Goal: Navigation & Orientation: Find specific page/section

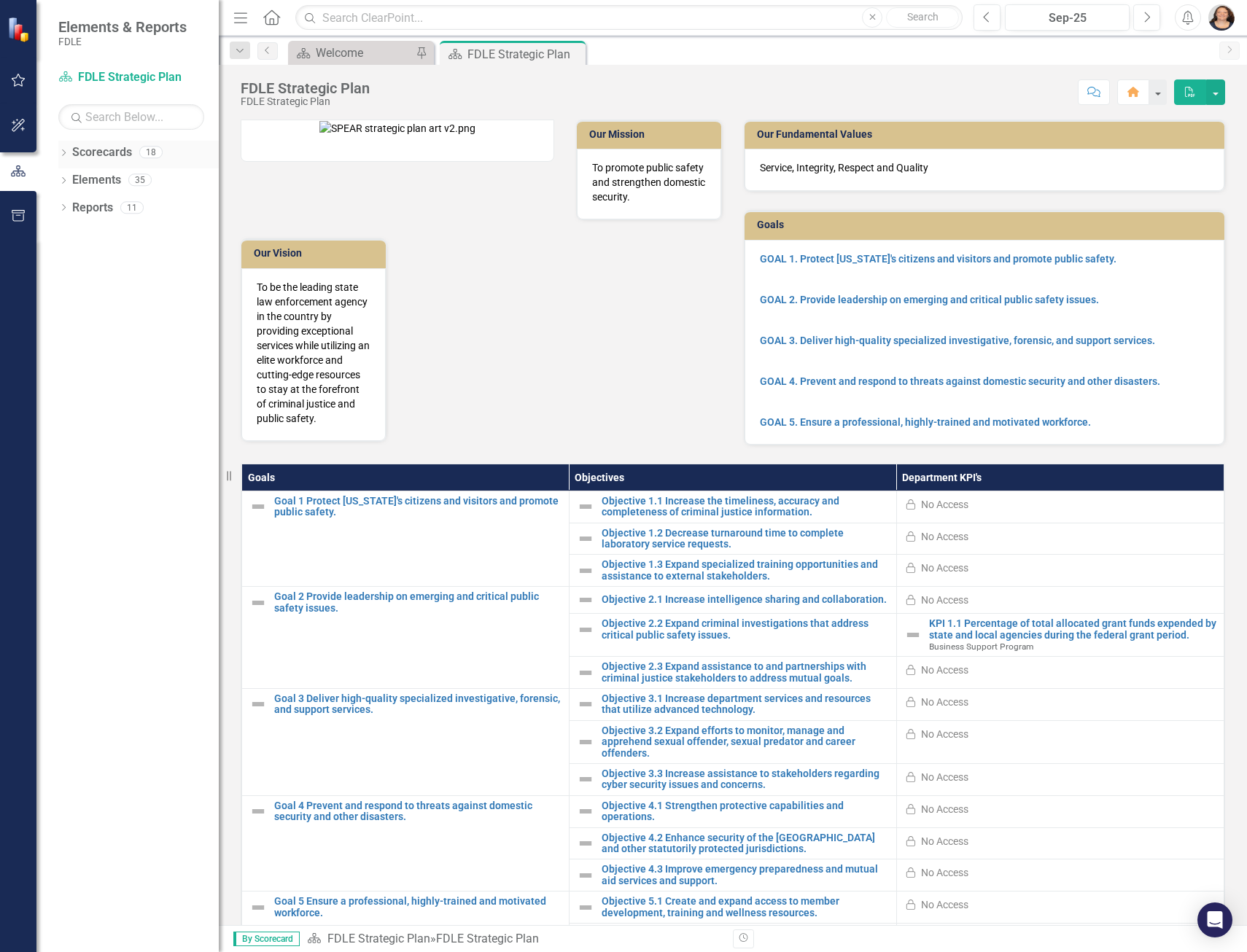
click at [64, 154] on icon at bounding box center [63, 152] width 4 height 7
click at [70, 180] on icon "Dropdown" at bounding box center [71, 179] width 11 height 9
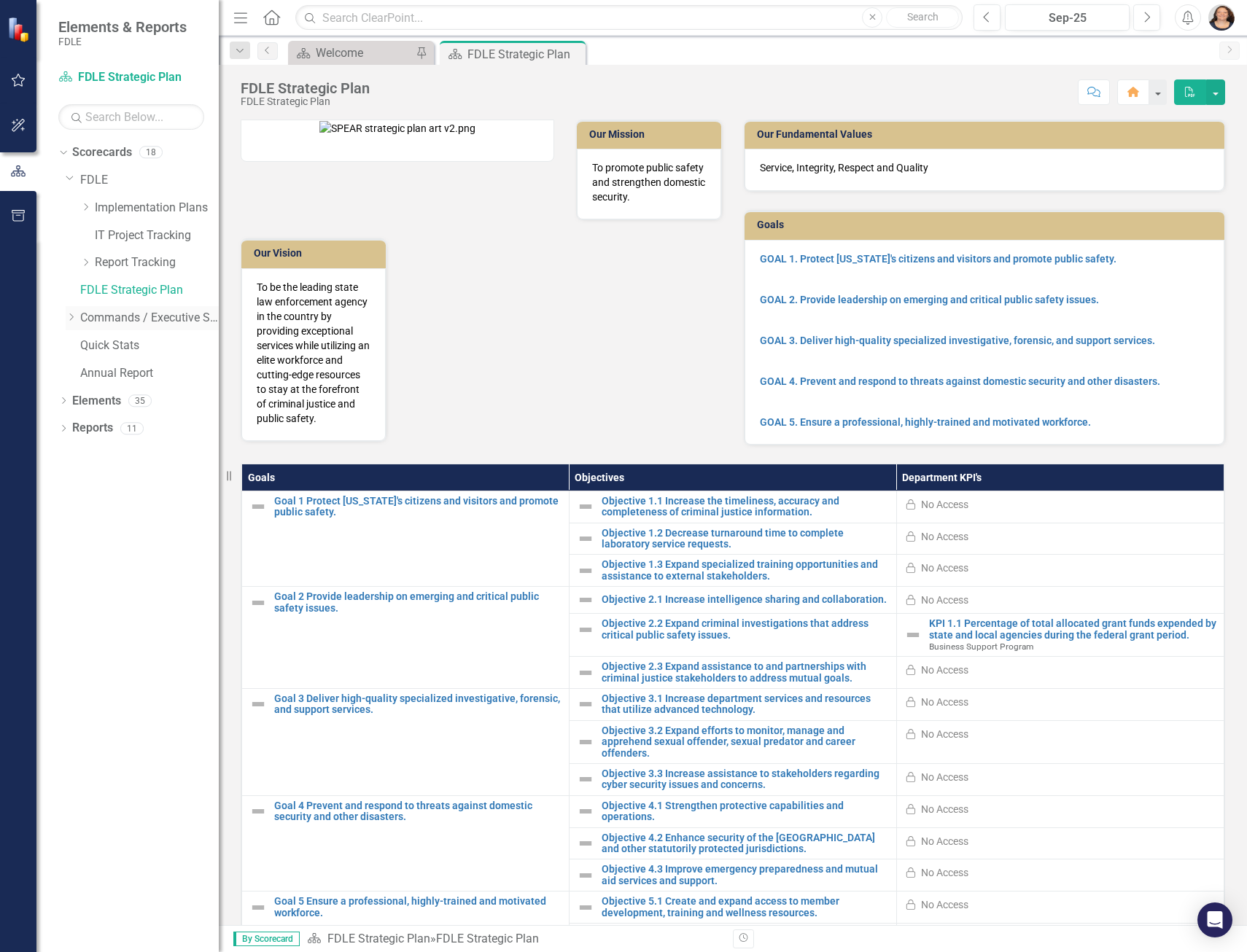
click at [73, 320] on icon "Dropdown" at bounding box center [71, 317] width 11 height 9
click at [84, 345] on icon "Dropdown" at bounding box center [85, 345] width 11 height 9
click at [98, 372] on icon "Dropdown" at bounding box center [100, 372] width 11 height 9
click at [134, 373] on link "Business Support Program" at bounding box center [164, 373] width 109 height 17
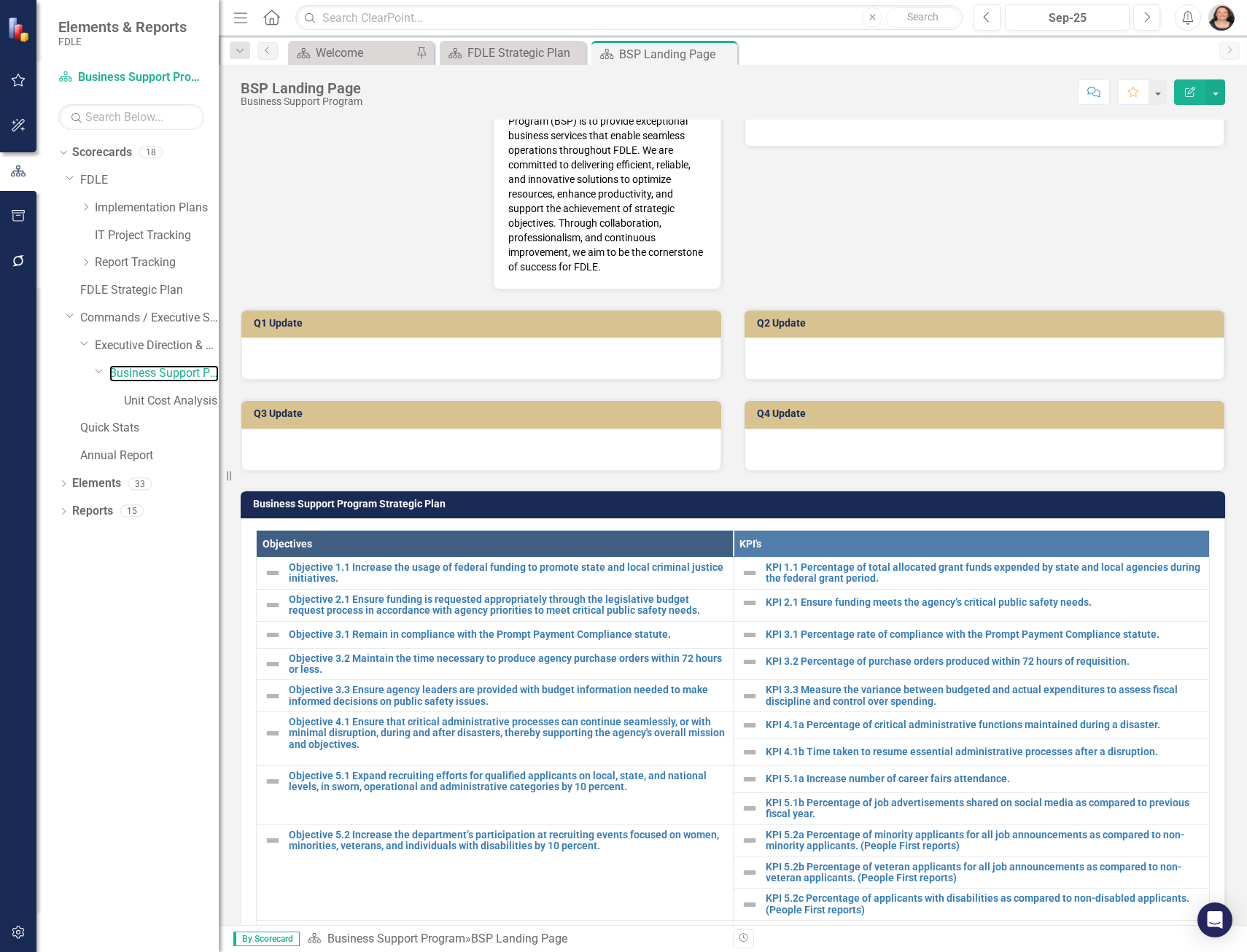
scroll to position [618, 0]
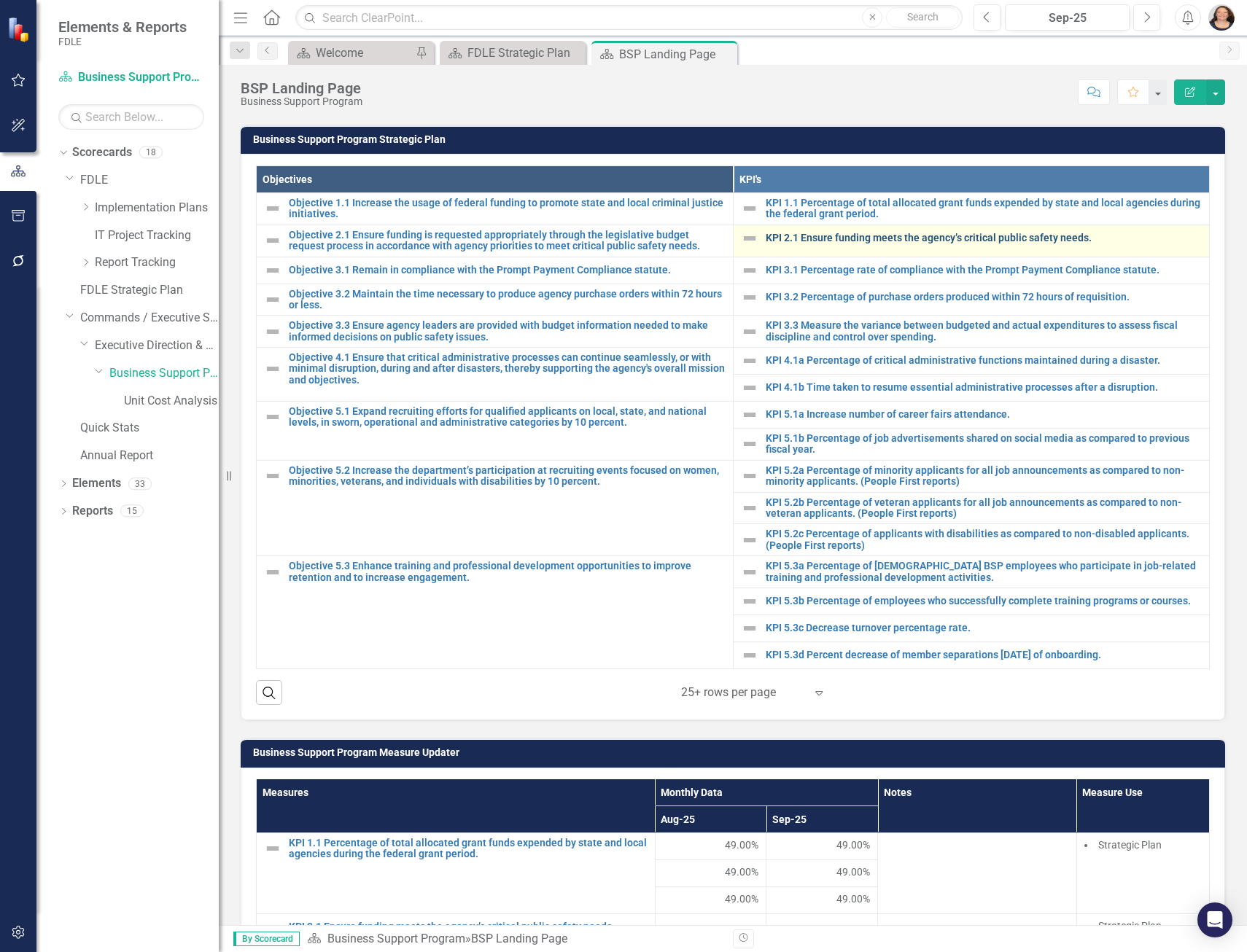
click at [808, 239] on link "KPI 2.1 Ensure funding meets the agency’s critical public safety needs." at bounding box center [984, 238] width 436 height 11
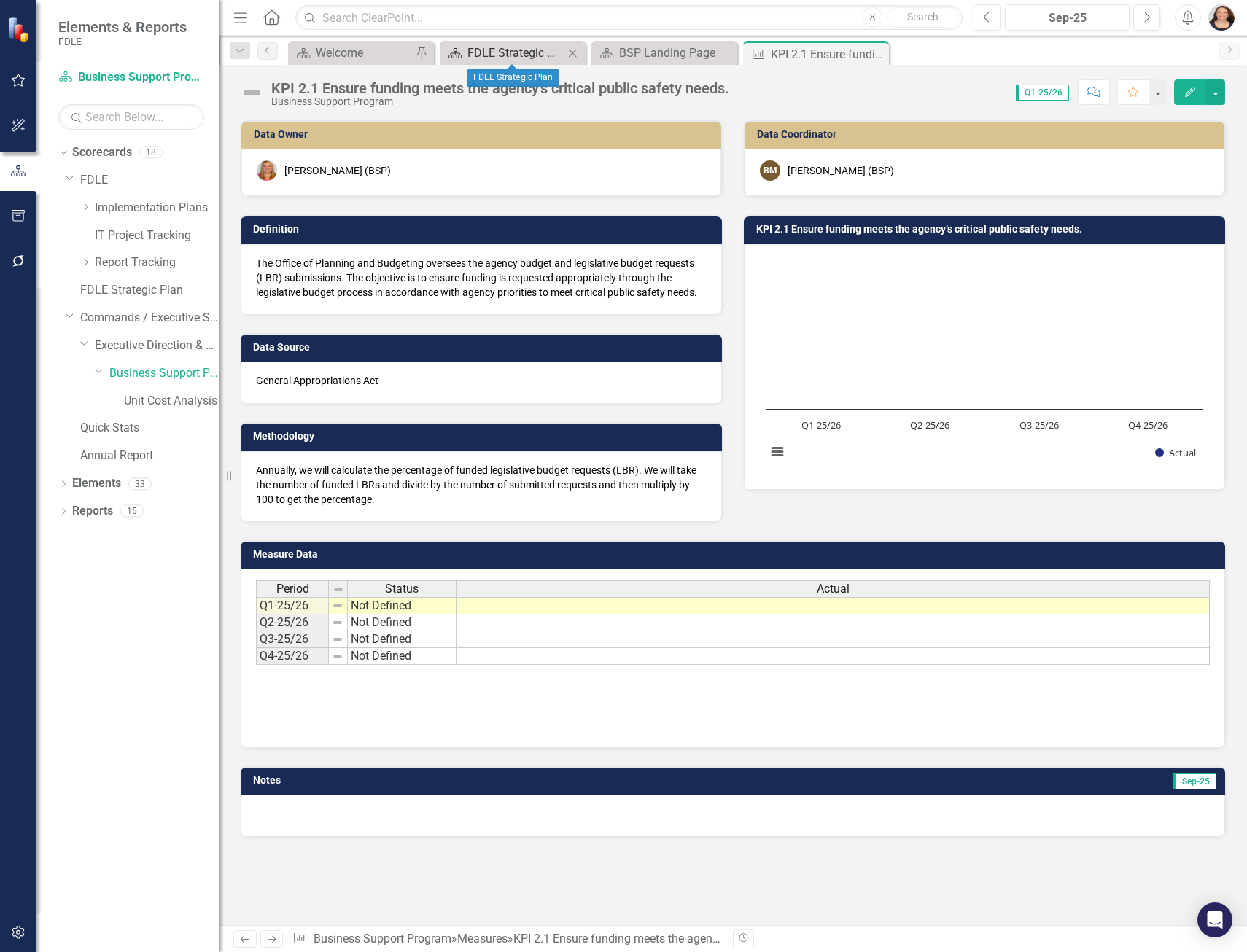
click at [517, 51] on div "FDLE Strategic Plan" at bounding box center [515, 53] width 96 height 18
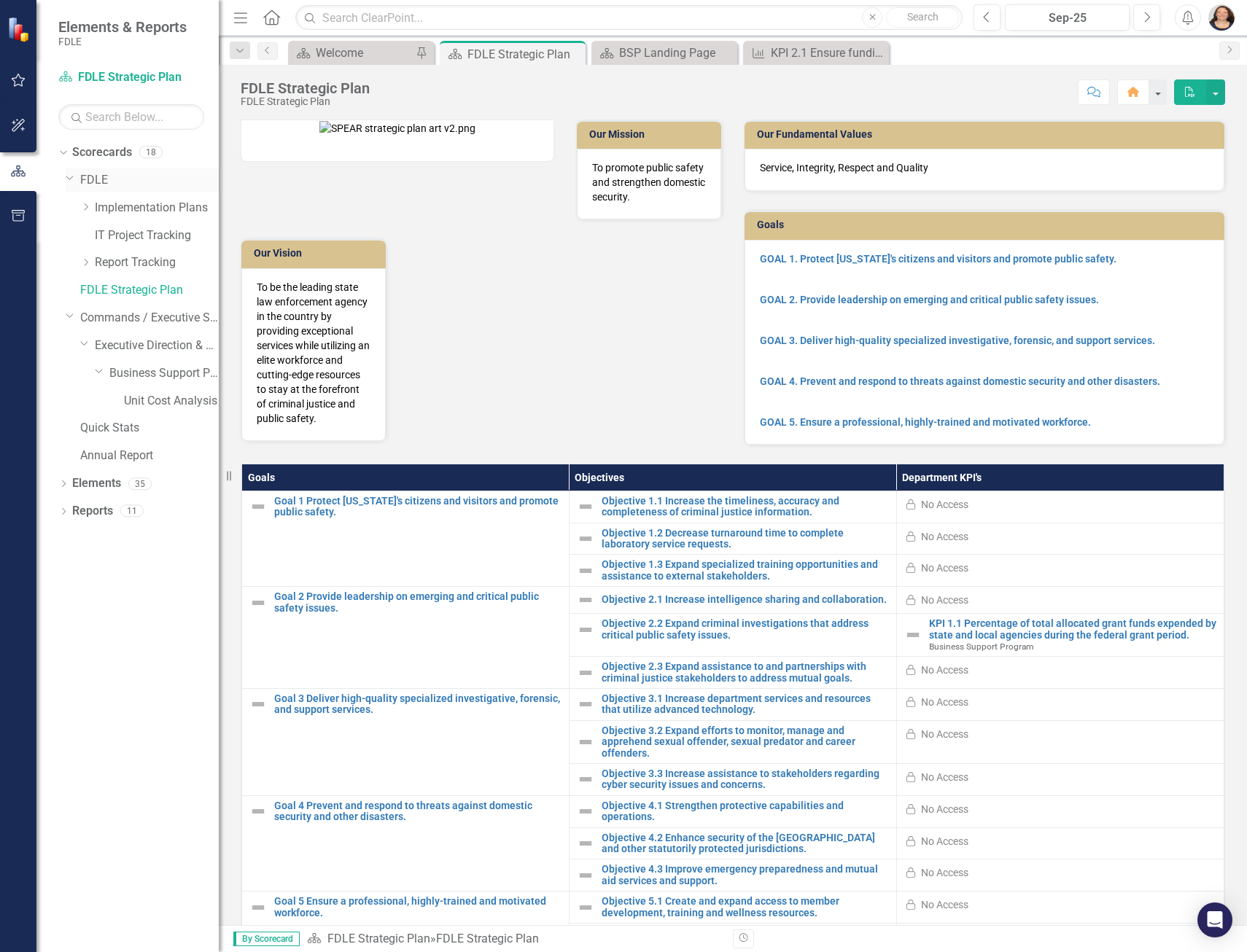
click at [87, 177] on link "FDLE" at bounding box center [149, 180] width 139 height 17
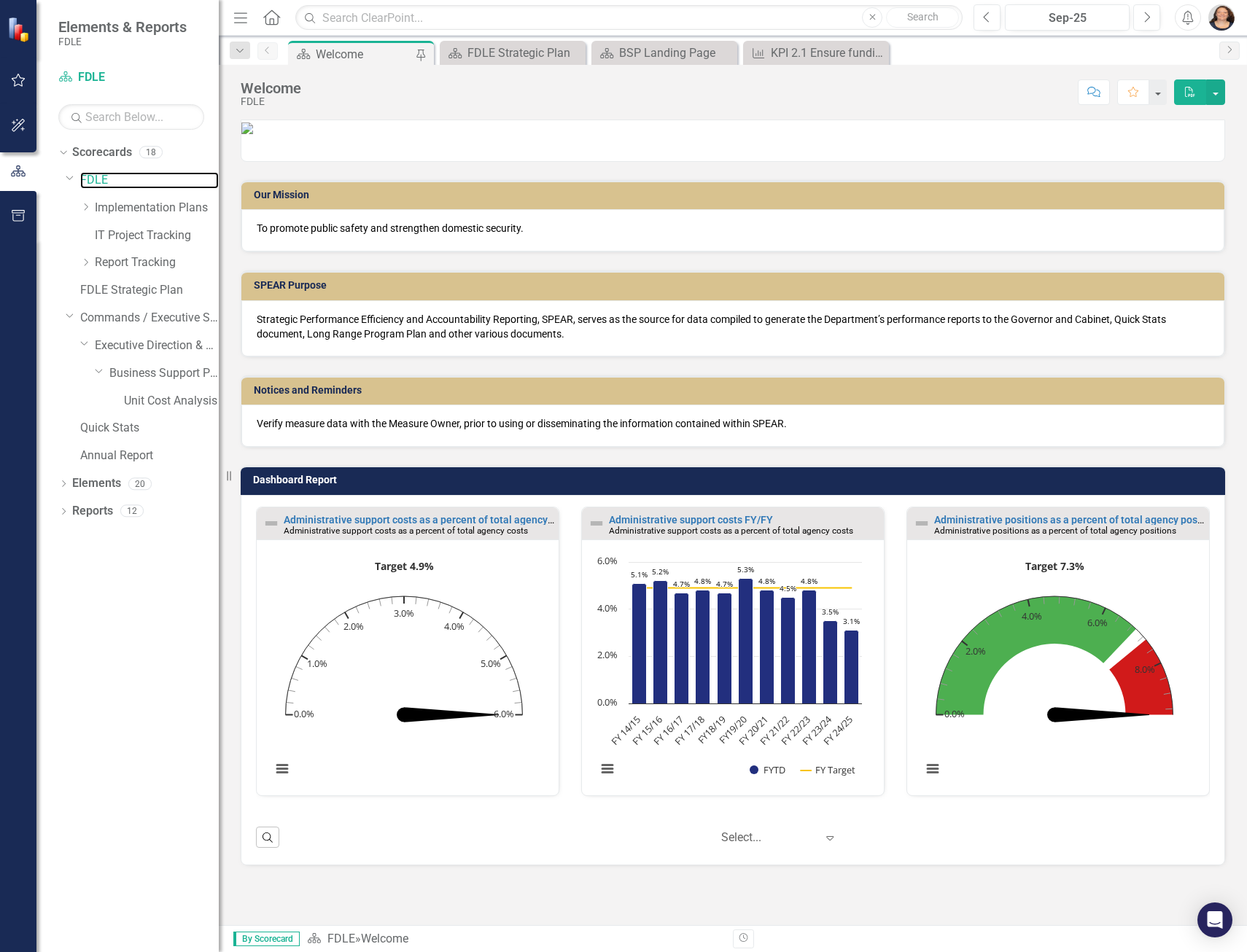
scroll to position [1, 0]
click at [511, 48] on div "FDLE Strategic Plan" at bounding box center [515, 53] width 96 height 18
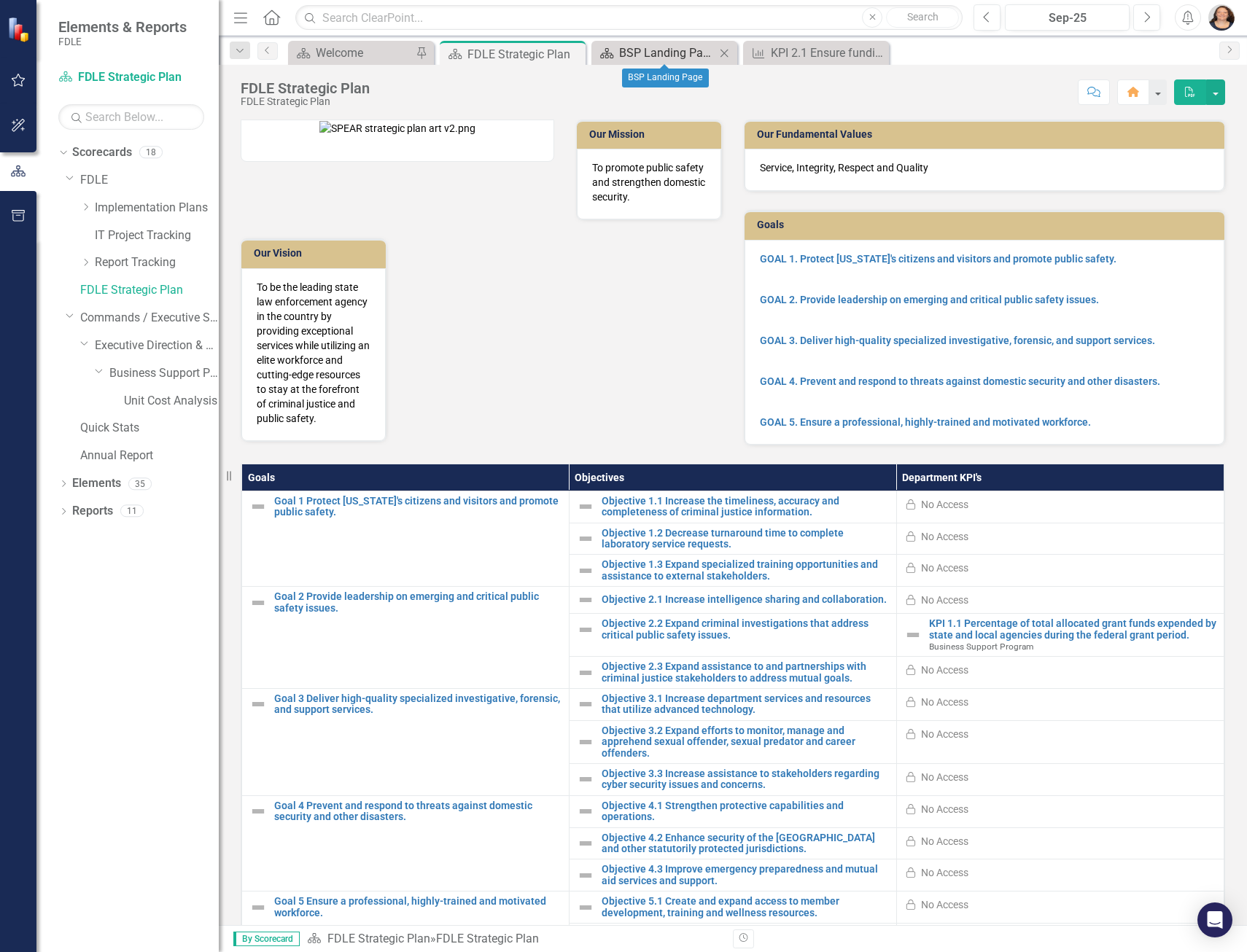
click at [602, 54] on icon at bounding box center [607, 53] width 13 height 10
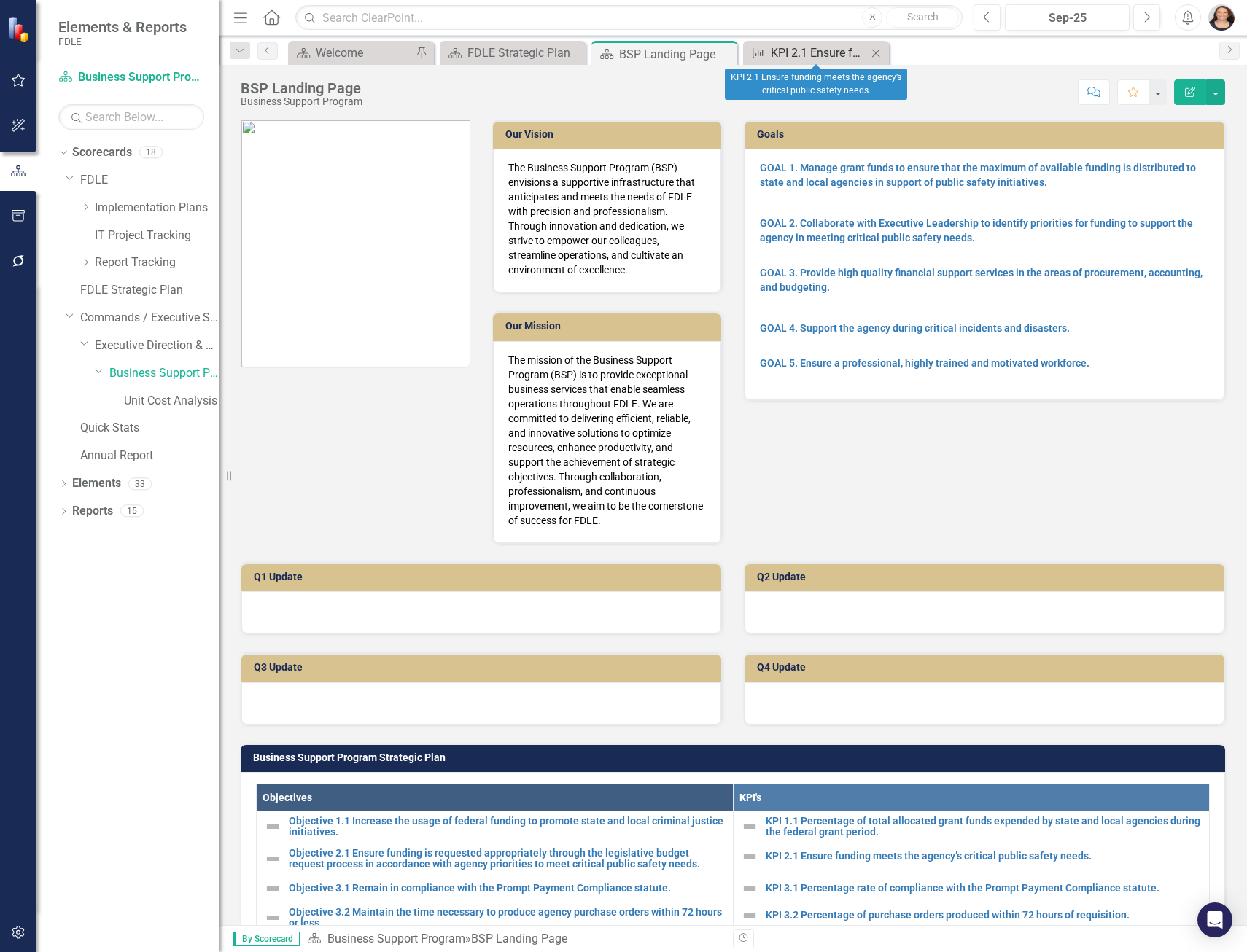
click at [816, 55] on div "KPI 2.1 Ensure funding meets the agency’s critical public safety needs." at bounding box center [819, 53] width 96 height 18
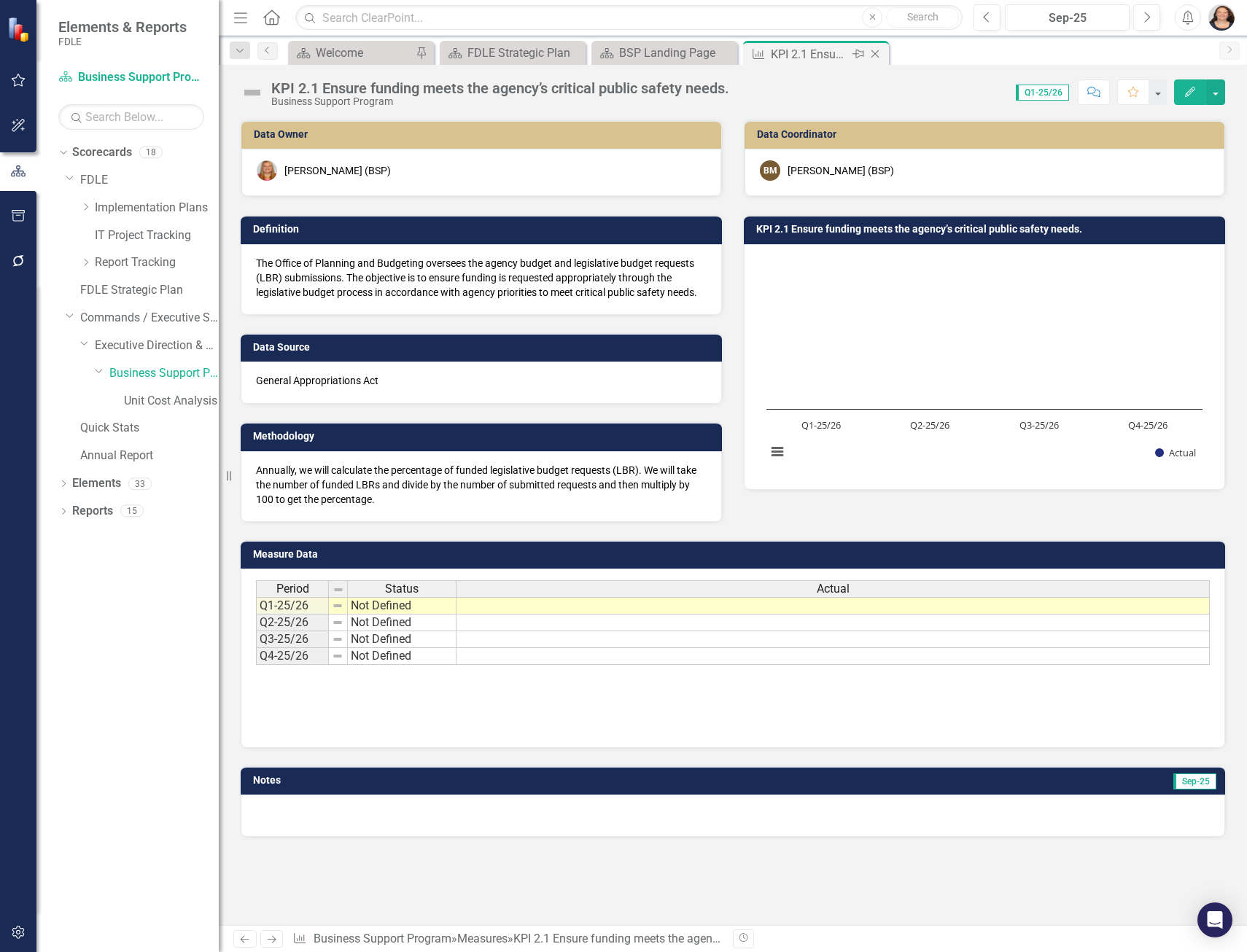
click at [877, 52] on icon "Close" at bounding box center [875, 54] width 15 height 12
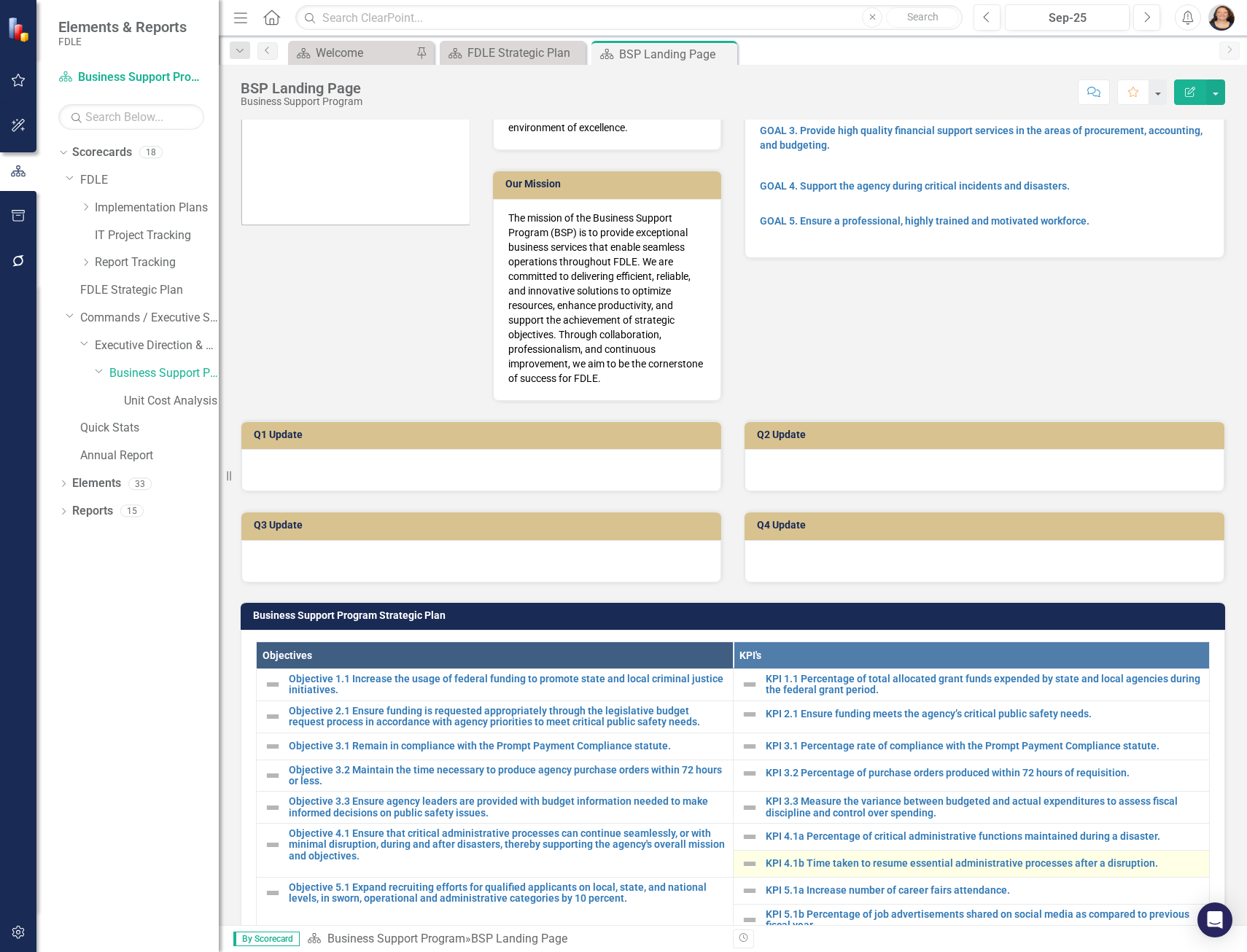
scroll to position [364, 0]
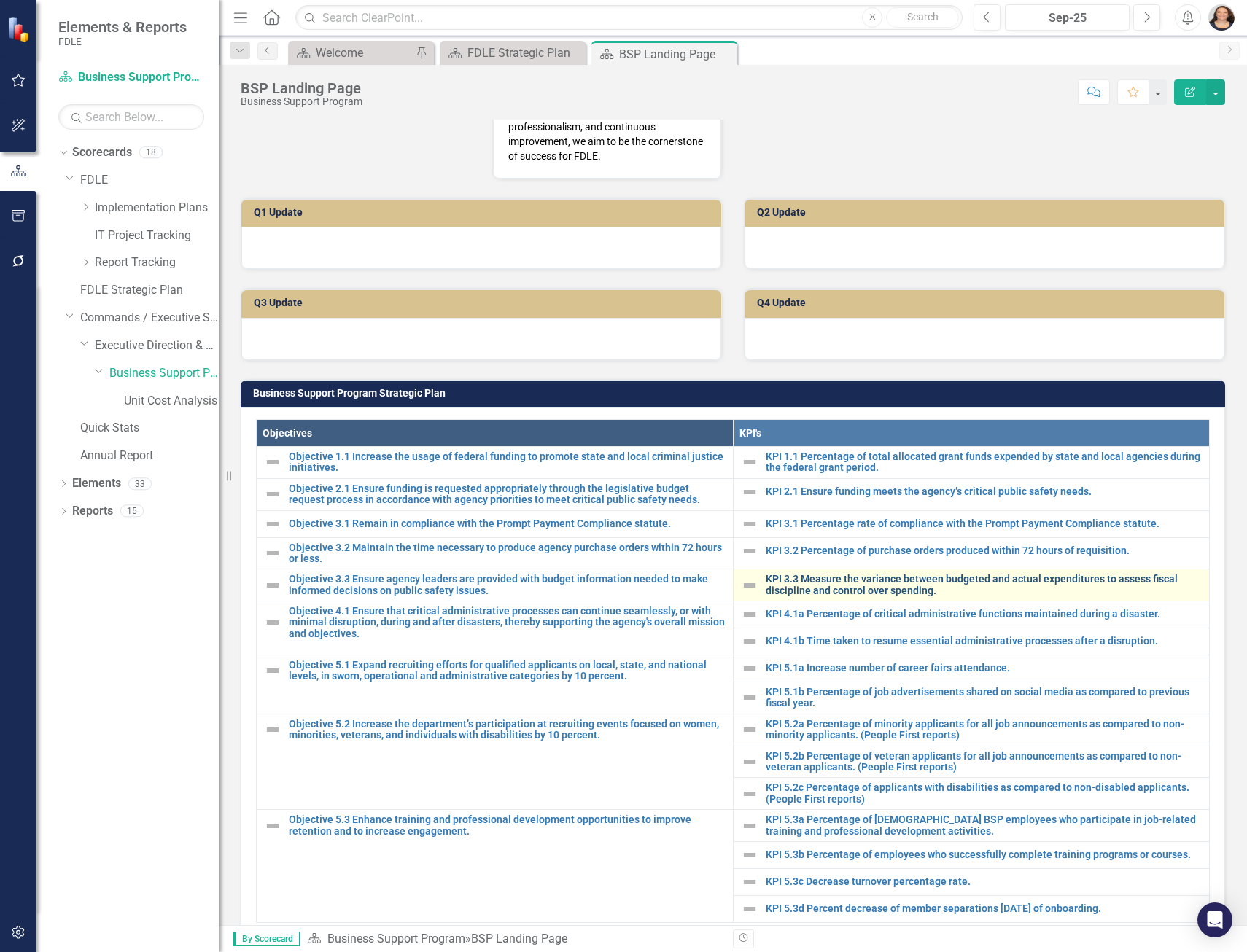
click at [821, 578] on link "KPI 3.3 Measure the variance between budgeted and actual expenditures to assess…" at bounding box center [984, 585] width 436 height 23
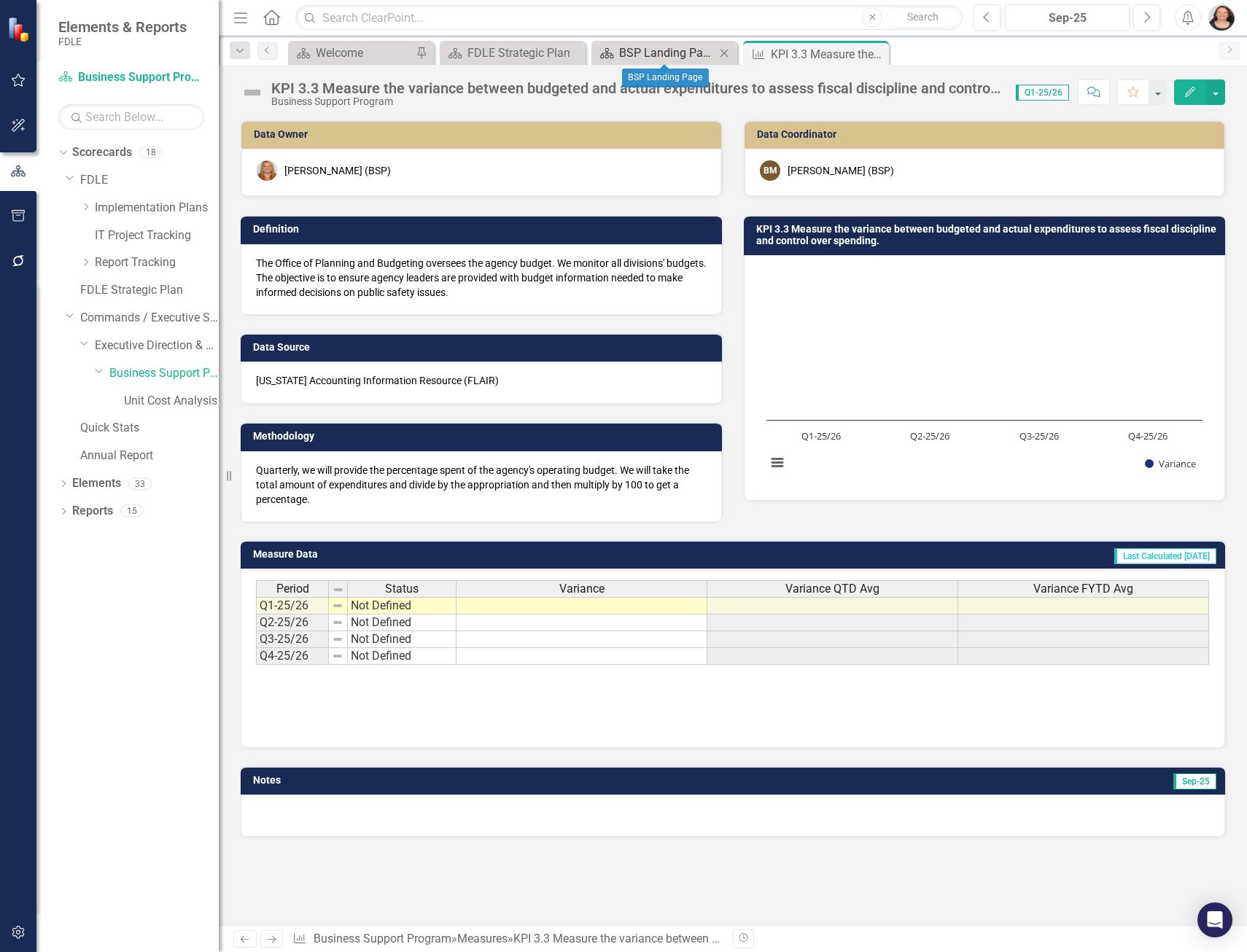
click at [648, 46] on div "BSP Landing Page" at bounding box center [666, 53] width 96 height 18
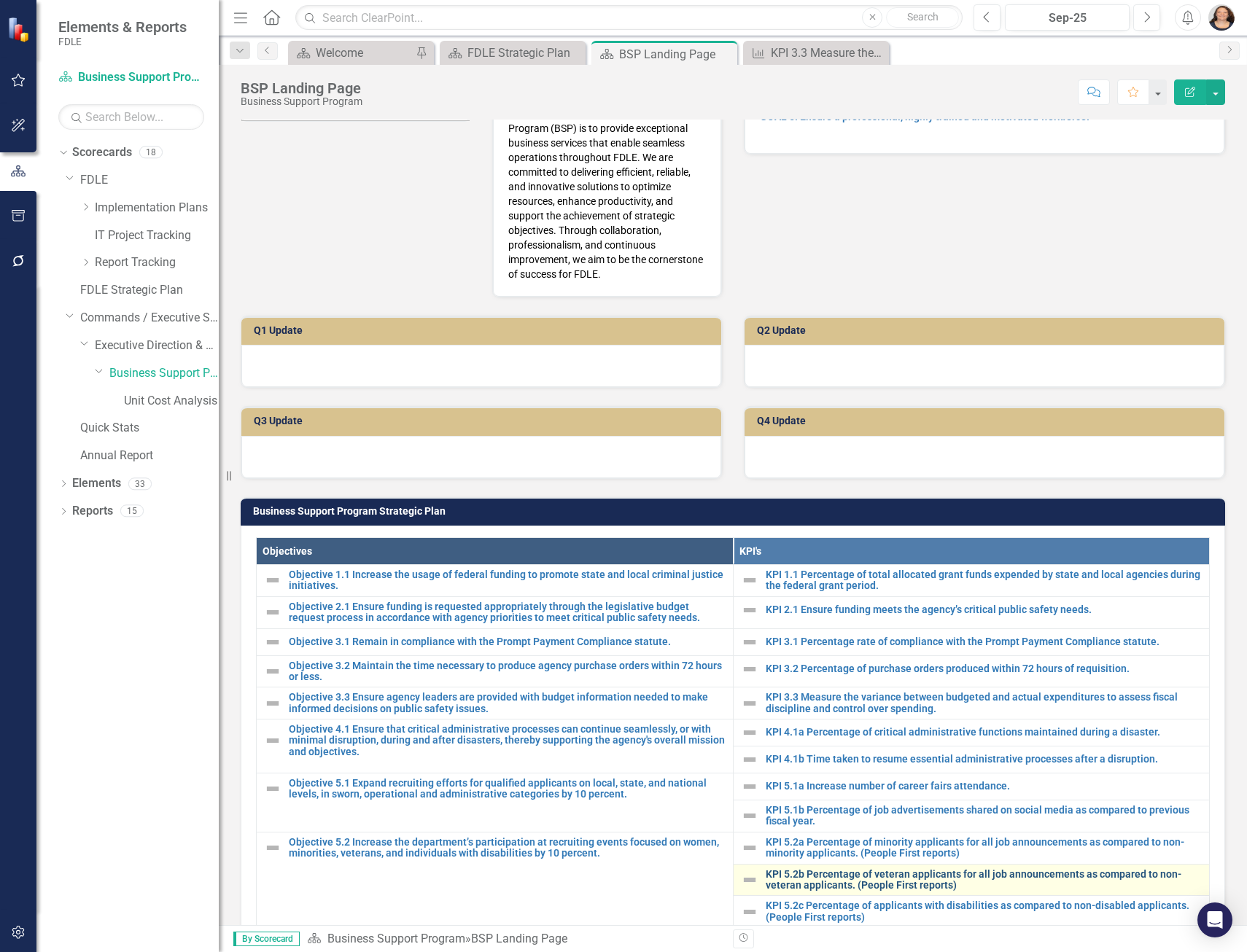
scroll to position [511, 0]
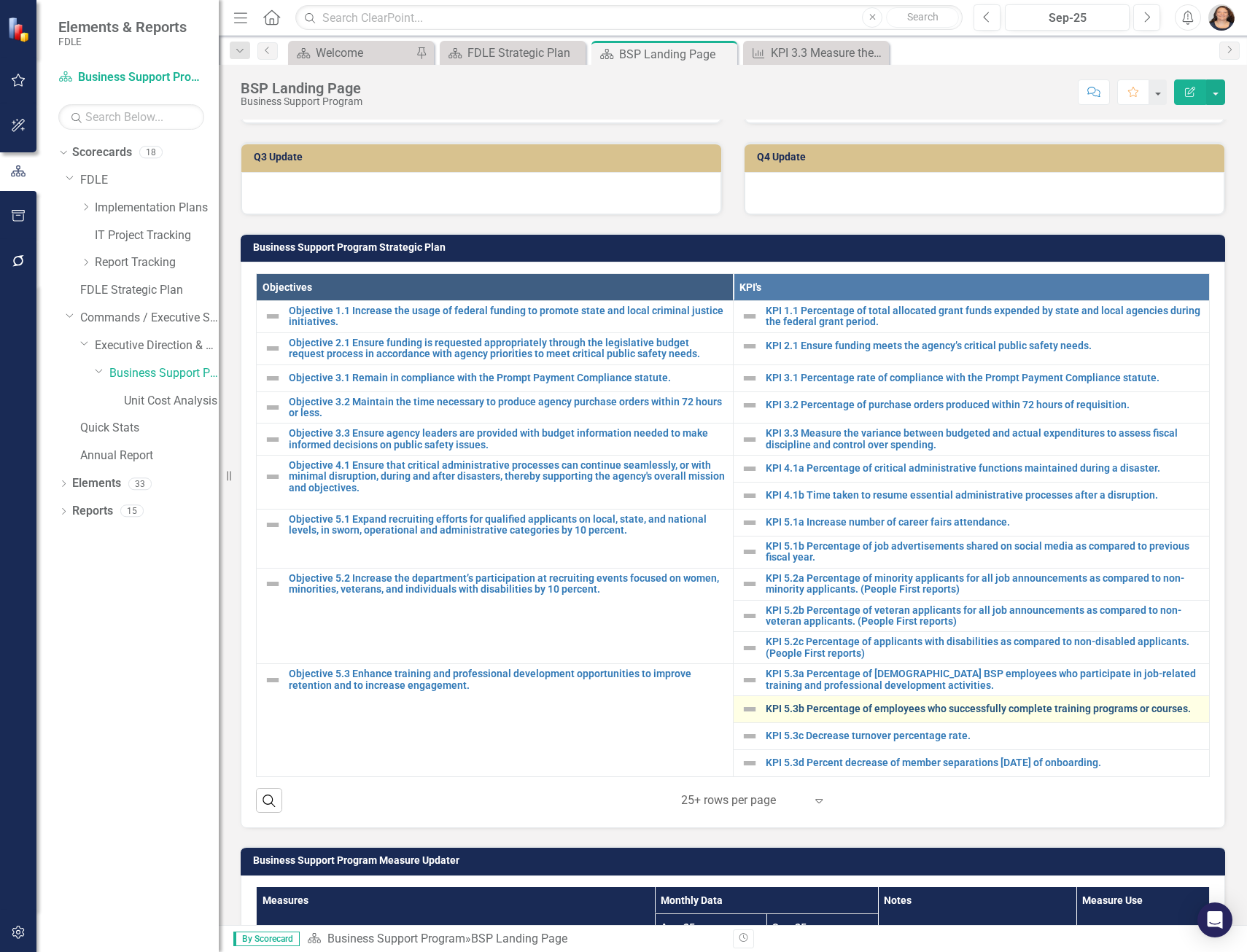
click at [852, 704] on link "KPI 5.3b Percentage of employees who successfully complete training programs or…" at bounding box center [984, 709] width 436 height 11
